Goal: Task Accomplishment & Management: Complete application form

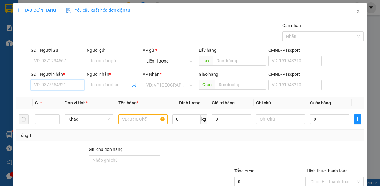
click at [76, 87] on input "SĐT Người Nhận *" at bounding box center [57, 85] width 53 height 10
type input "0937235563"
click at [64, 84] on input "0937235563" at bounding box center [57, 85] width 53 height 10
click at [54, 99] on div "0937235563 - TRANG" at bounding box center [56, 96] width 45 height 7
type input "TRANG"
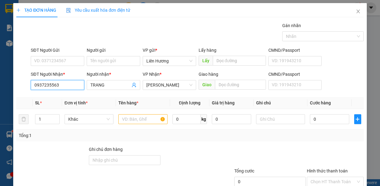
scroll to position [41, 0]
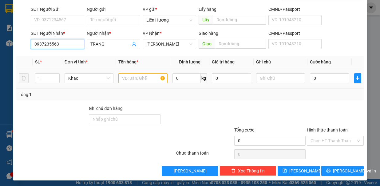
type input "0937235563"
click at [141, 78] on input "text" at bounding box center [142, 78] width 49 height 10
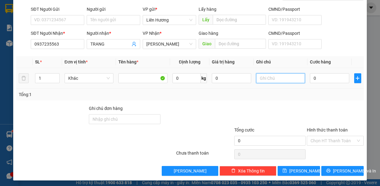
click at [259, 78] on input "text" at bounding box center [280, 78] width 49 height 10
type input "1 TH XỐP HS"
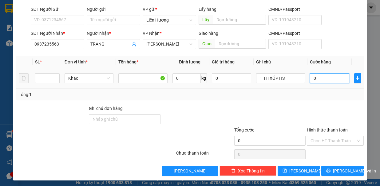
click at [324, 79] on input "0" at bounding box center [329, 78] width 39 height 10
type input "3"
type input "30"
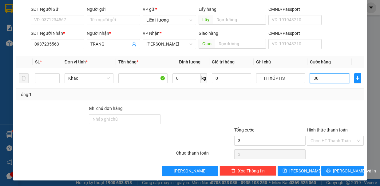
type input "30"
type input "30.000"
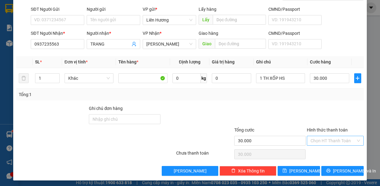
click at [326, 138] on input "Hình thức thanh toán" at bounding box center [332, 140] width 45 height 9
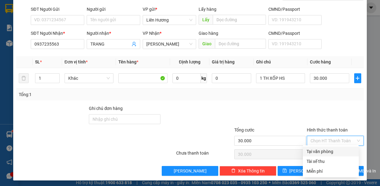
click at [321, 151] on div "Tại văn phòng" at bounding box center [330, 151] width 49 height 7
type input "0"
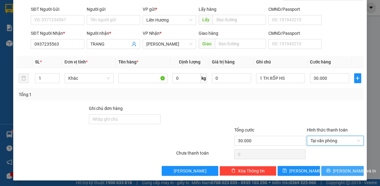
click at [340, 171] on span "[PERSON_NAME] và In" at bounding box center [354, 170] width 43 height 7
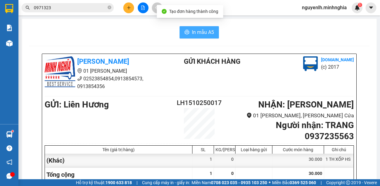
click at [192, 33] on span "In mẫu A5" at bounding box center [203, 32] width 22 height 8
click at [129, 10] on icon "plus" at bounding box center [129, 8] width 4 height 4
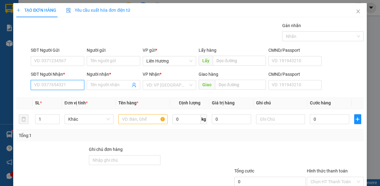
click at [55, 85] on input "SĐT Người Nhận *" at bounding box center [57, 85] width 53 height 10
click at [61, 98] on div "0857104541 - BÉ 3" at bounding box center [56, 96] width 45 height 7
type input "0857104541"
type input "BÉ 3"
type input "0857104541"
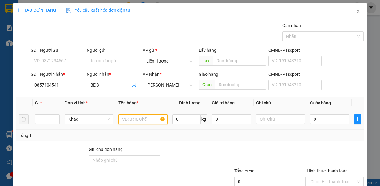
click at [133, 114] on input "text" at bounding box center [142, 119] width 49 height 10
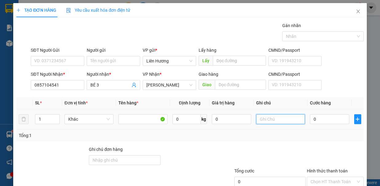
click at [269, 114] on input "text" at bounding box center [280, 119] width 49 height 10
type input "1 TH XỐP HS"
click at [323, 114] on input "0" at bounding box center [329, 119] width 39 height 10
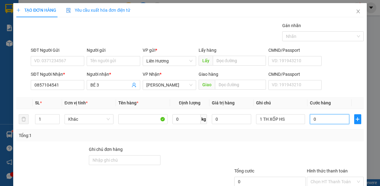
type input "3"
type input "30"
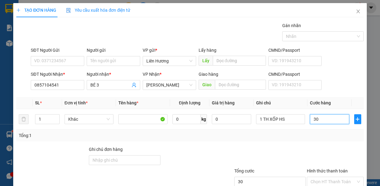
type input "30"
type input "30.000"
click at [317, 177] on input "Hình thức thanh toán" at bounding box center [332, 181] width 45 height 9
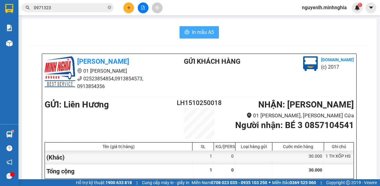
click at [197, 37] on button "In mẫu A5" at bounding box center [198, 32] width 39 height 12
click at [130, 9] on icon "plus" at bounding box center [129, 8] width 4 height 4
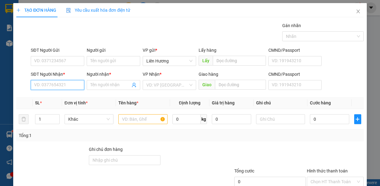
click at [55, 87] on input "SĐT Người Nhận *" at bounding box center [57, 85] width 53 height 10
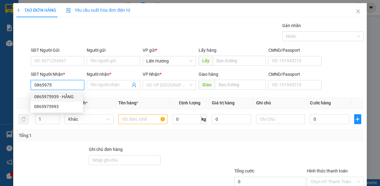
click at [55, 96] on div "0865975939 - HẰNG" at bounding box center [56, 96] width 45 height 7
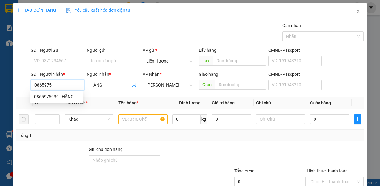
type input "0865975939"
type input "HẰNG"
type input "0865975939"
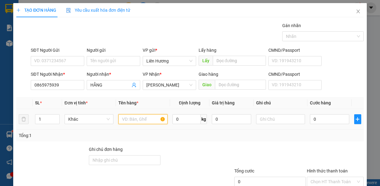
click at [141, 114] on input "text" at bounding box center [142, 119] width 49 height 10
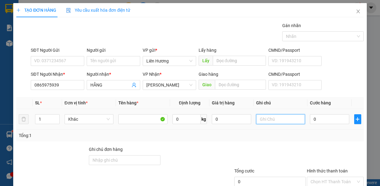
click at [287, 114] on input "text" at bounding box center [280, 119] width 49 height 10
type input "1 TH XỐP HS"
click at [322, 114] on input "0" at bounding box center [329, 119] width 39 height 10
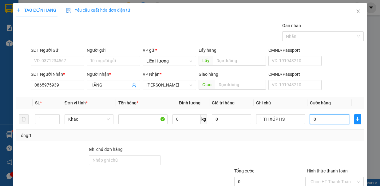
type input "03"
type input "3"
click at [310, 114] on input "03" at bounding box center [329, 119] width 39 height 10
type input "303"
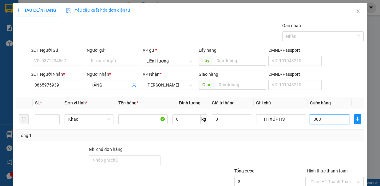
type input "303"
click at [328, 114] on input "303" at bounding box center [329, 119] width 39 height 10
type input "30"
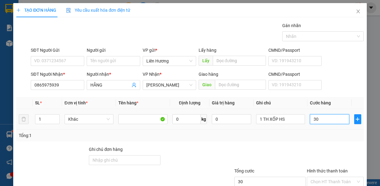
type input "30"
click at [335, 177] on input "Hình thức thanh toán" at bounding box center [332, 181] width 45 height 9
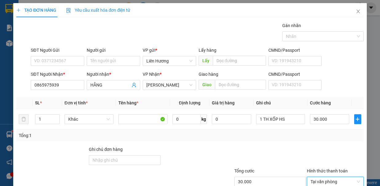
drag, startPoint x: 340, startPoint y: 170, endPoint x: 339, endPoint y: 156, distance: 13.9
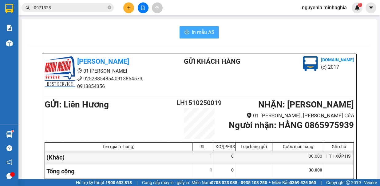
click at [196, 33] on span "In mẫu A5" at bounding box center [203, 32] width 22 height 8
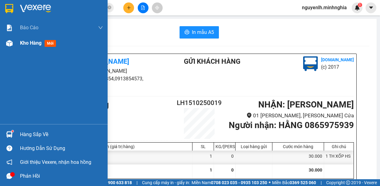
click at [48, 43] on span "mới" at bounding box center [50, 43] width 11 height 7
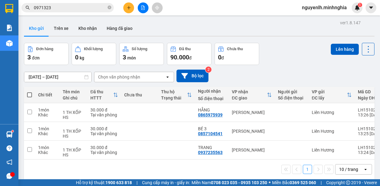
click at [30, 94] on span at bounding box center [29, 94] width 5 height 5
click at [29, 92] on input "checkbox" at bounding box center [29, 92] width 0 height 0
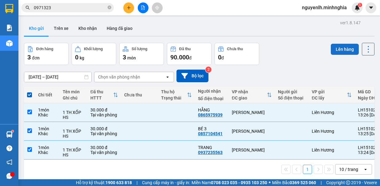
click at [343, 53] on button "Lên hàng" at bounding box center [345, 49] width 28 height 11
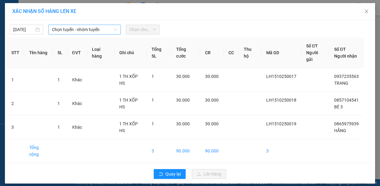
click at [69, 29] on span "Chọn tuyến - nhóm tuyến" at bounding box center [84, 29] width 65 height 9
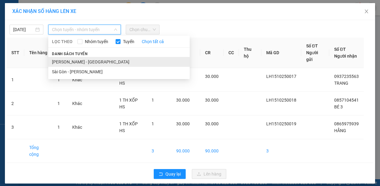
click at [59, 57] on li "[PERSON_NAME] - [GEOGRAPHIC_DATA]" at bounding box center [118, 62] width 141 height 10
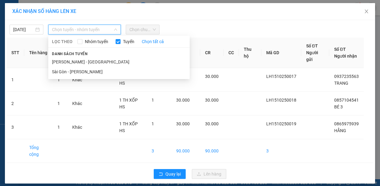
click at [143, 31] on span "Chọn chuyến" at bounding box center [142, 29] width 26 height 9
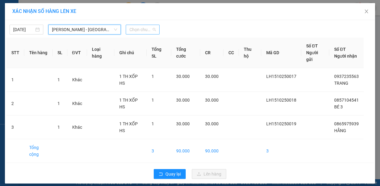
click at [143, 31] on span "Chọn chuyến" at bounding box center [142, 29] width 26 height 9
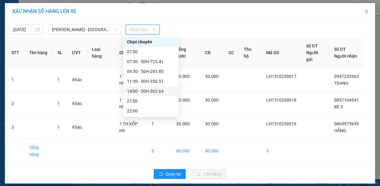
click at [140, 91] on div "14:00 - 50H-363.64" at bounding box center [151, 91] width 48 height 7
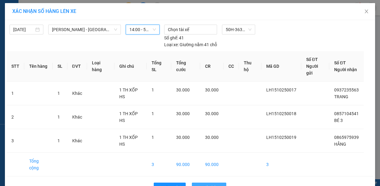
click at [218, 182] on button "Lên hàng" at bounding box center [209, 187] width 34 height 10
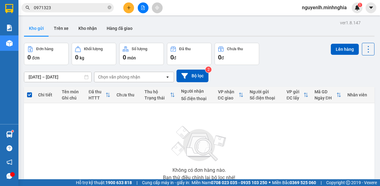
click at [142, 7] on icon "file-add" at bounding box center [143, 8] width 4 height 4
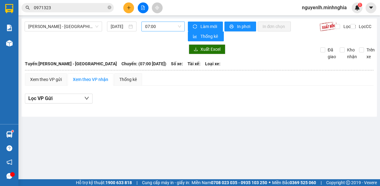
click at [155, 27] on span "07:00" at bounding box center [163, 26] width 36 height 9
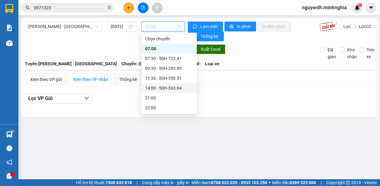
click at [153, 91] on div "14:00 - 50H-363.64" at bounding box center [169, 87] width 48 height 7
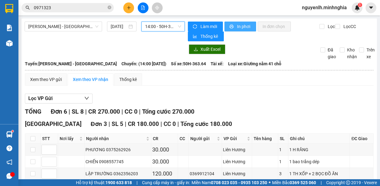
click at [238, 28] on span "In phơi" at bounding box center [244, 26] width 14 height 7
